Goal: Check status: Check status

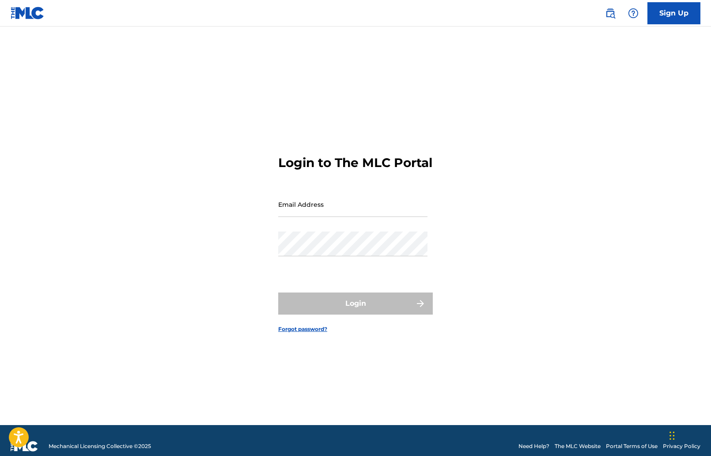
click at [344, 217] on input "Email Address" at bounding box center [352, 204] width 149 height 25
type input "[EMAIL_ADDRESS][DOMAIN_NAME]"
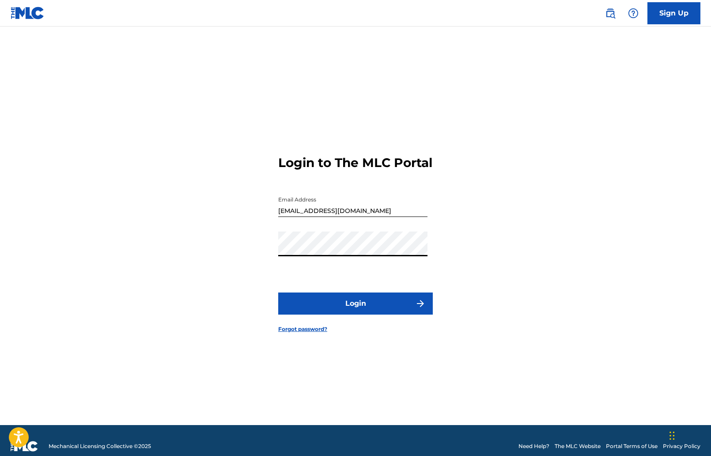
click at [278, 292] on button "Login" at bounding box center [355, 303] width 155 height 22
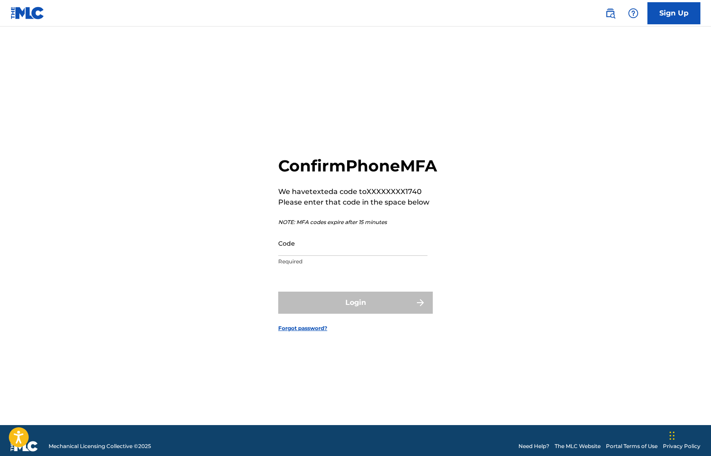
click at [323, 256] on input "Code" at bounding box center [352, 243] width 149 height 25
paste input "251632"
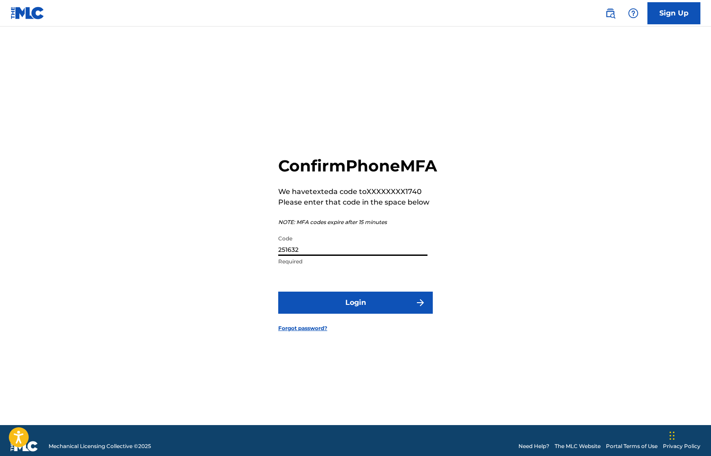
type input "251632"
click at [322, 312] on button "Login" at bounding box center [355, 302] width 155 height 22
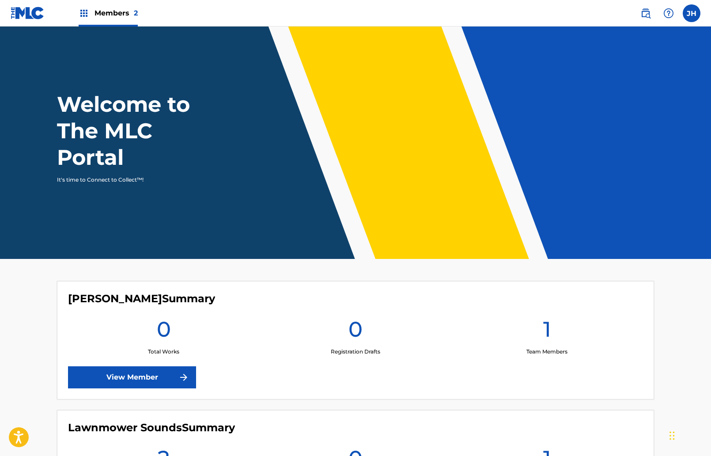
scroll to position [125, 0]
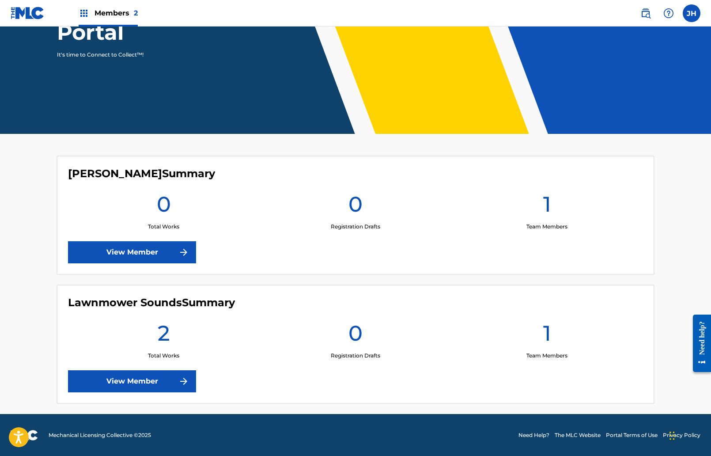
click at [156, 377] on link "View Member" at bounding box center [132, 381] width 128 height 22
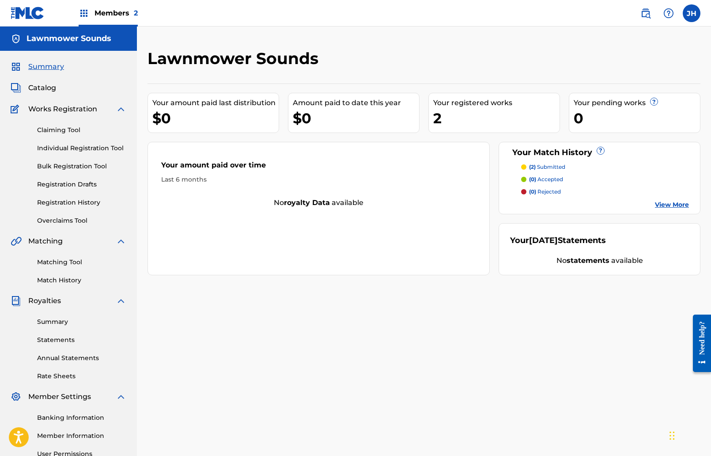
click at [549, 165] on p "(2) submitted" at bounding box center [547, 167] width 36 height 8
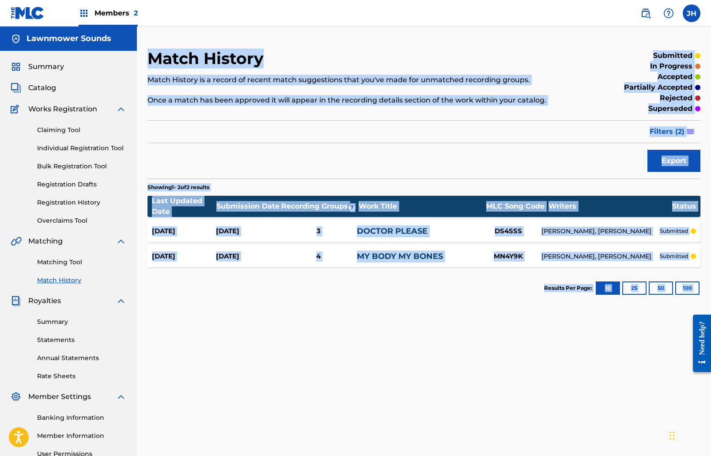
click at [415, 307] on section "Results Per Page: 10 25 50 100" at bounding box center [424, 288] width 553 height 42
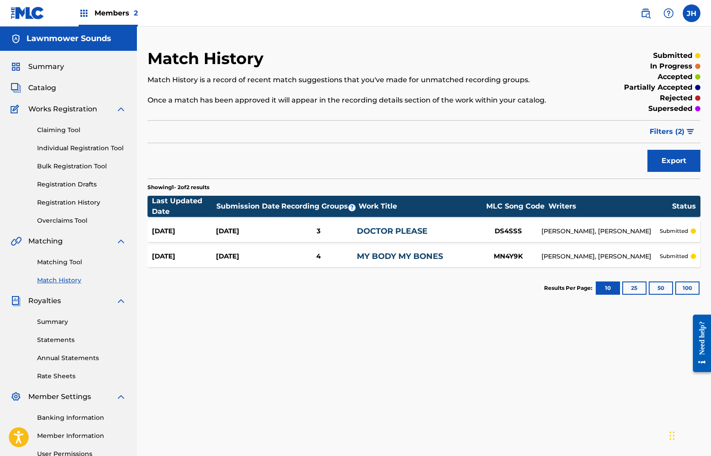
click at [498, 236] on div "[DATE] [DATE] 3 DOCTOR PLEASE DS4SSS [PERSON_NAME], [PERSON_NAME] submitted" at bounding box center [424, 231] width 553 height 22
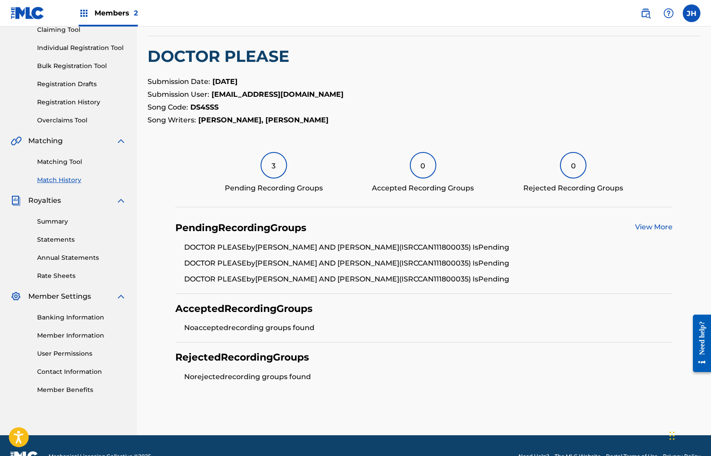
scroll to position [93, 0]
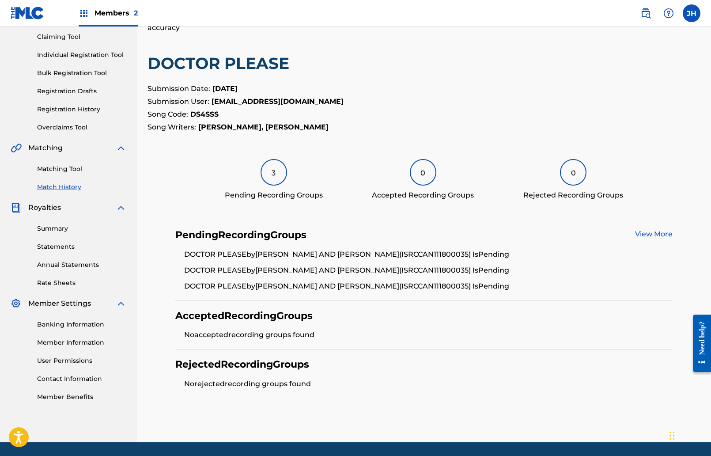
click at [67, 184] on link "Match History" at bounding box center [81, 186] width 89 height 9
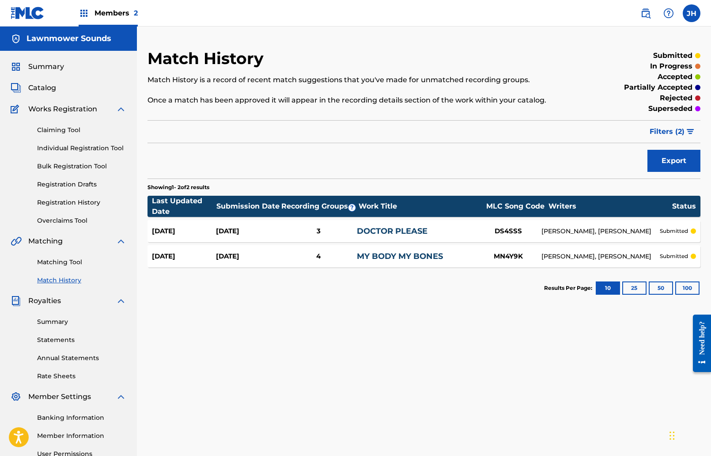
scroll to position [14, 0]
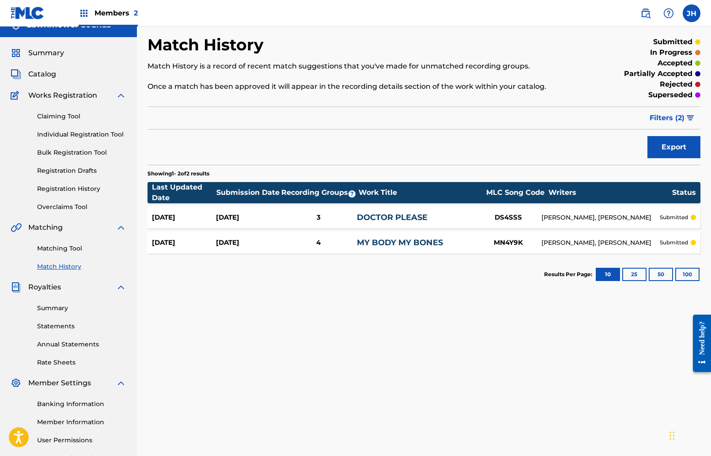
click at [650, 247] on div "[PERSON_NAME], [PERSON_NAME]" at bounding box center [600, 242] width 118 height 9
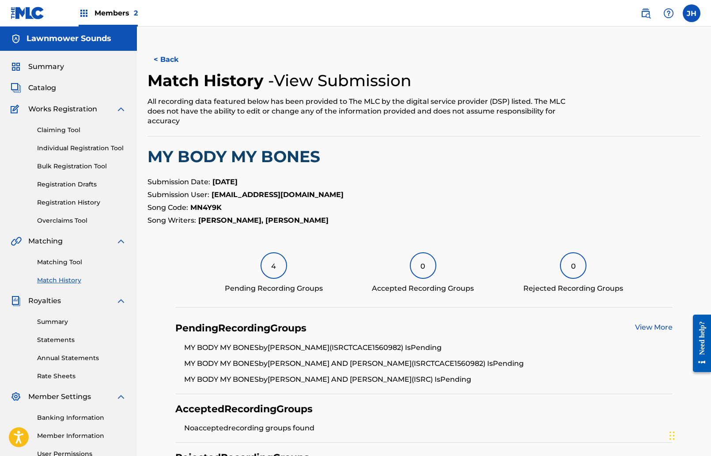
click at [429, 273] on div "0" at bounding box center [423, 265] width 26 height 26
